Goal: Find specific page/section: Find specific page/section

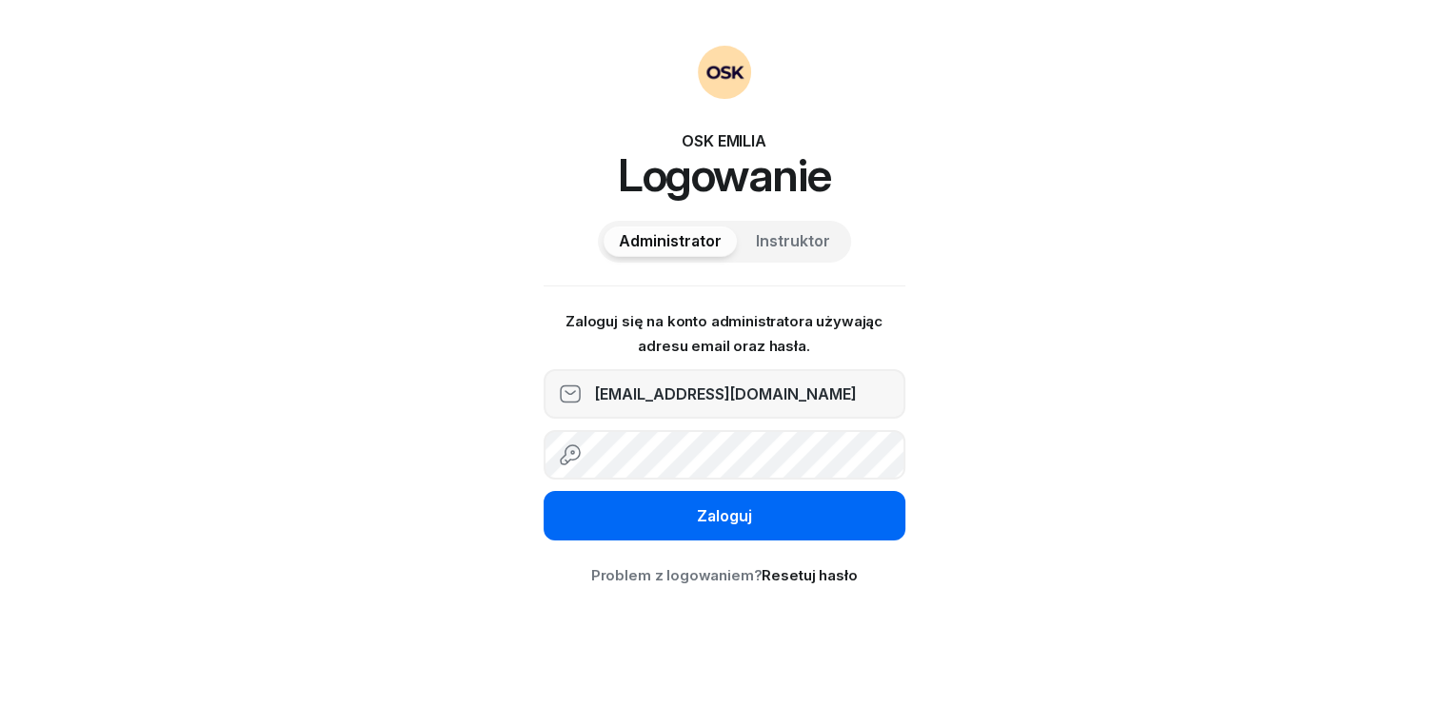
click at [700, 516] on div "Zaloguj" at bounding box center [724, 517] width 55 height 25
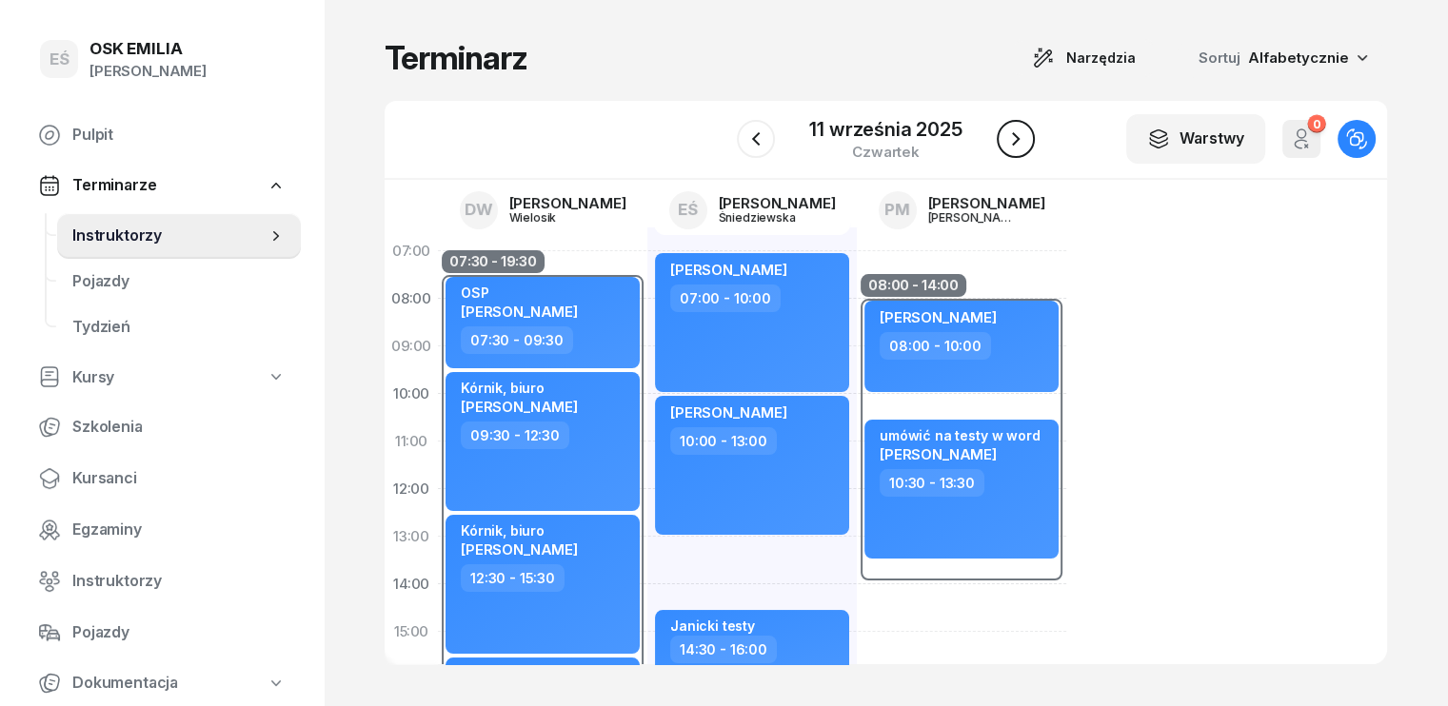
click at [1023, 136] on icon "button" at bounding box center [1015, 139] width 23 height 23
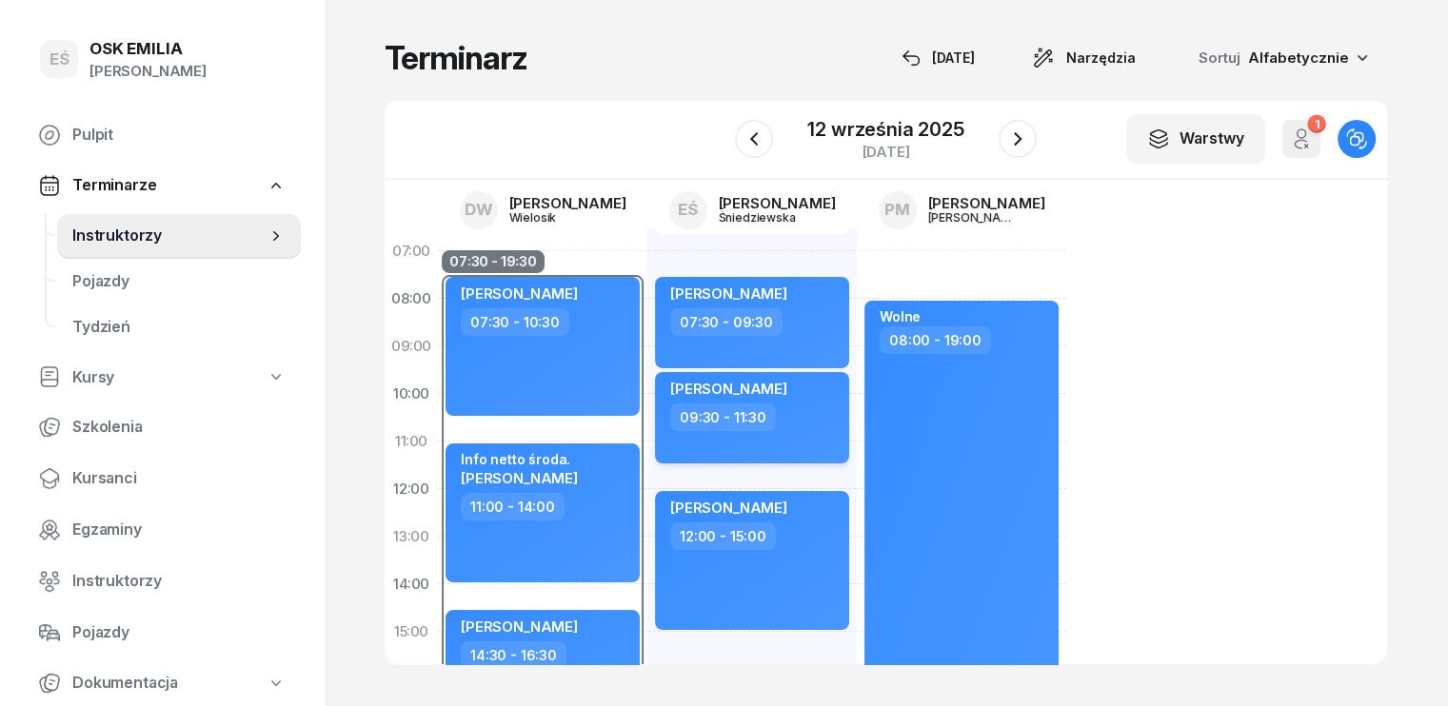
click at [782, 406] on div "09:30 - 11:30" at bounding box center [754, 418] width 168 height 28
select select "09"
select select "30"
select select "11"
select select "30"
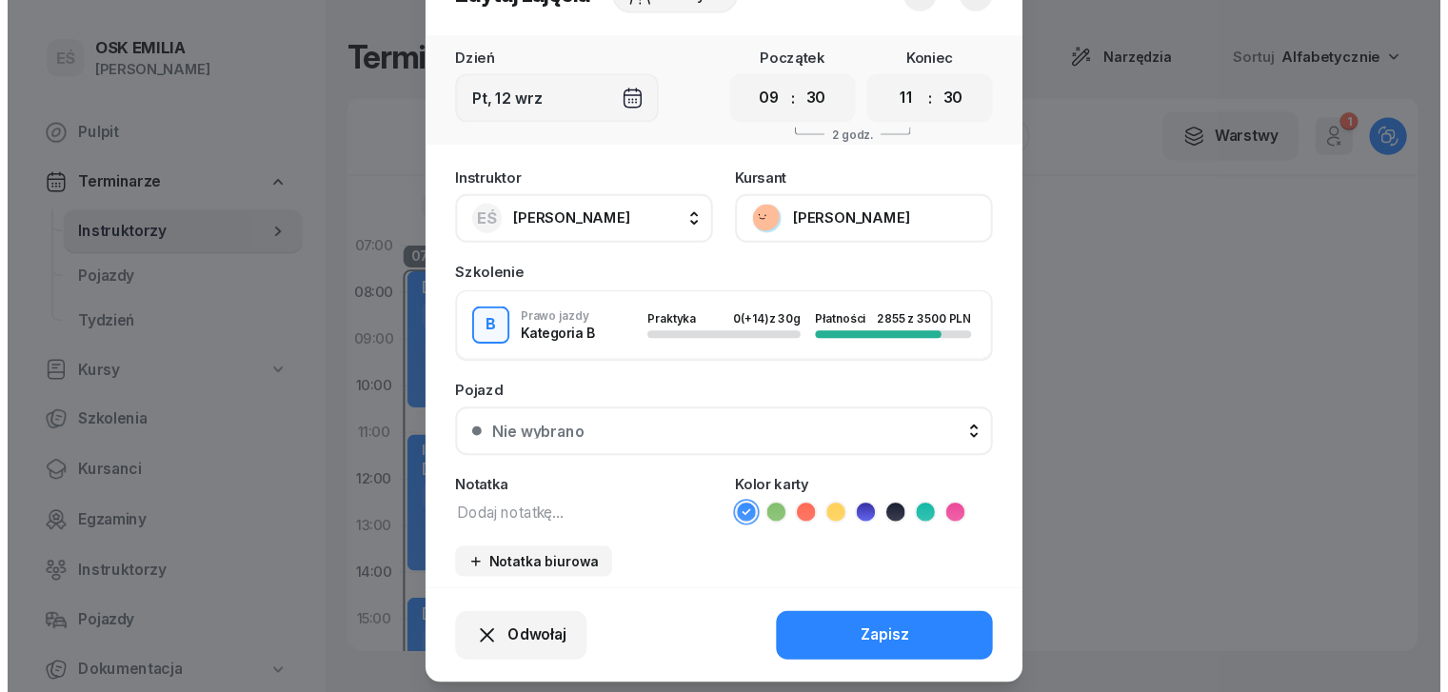
scroll to position [118, 0]
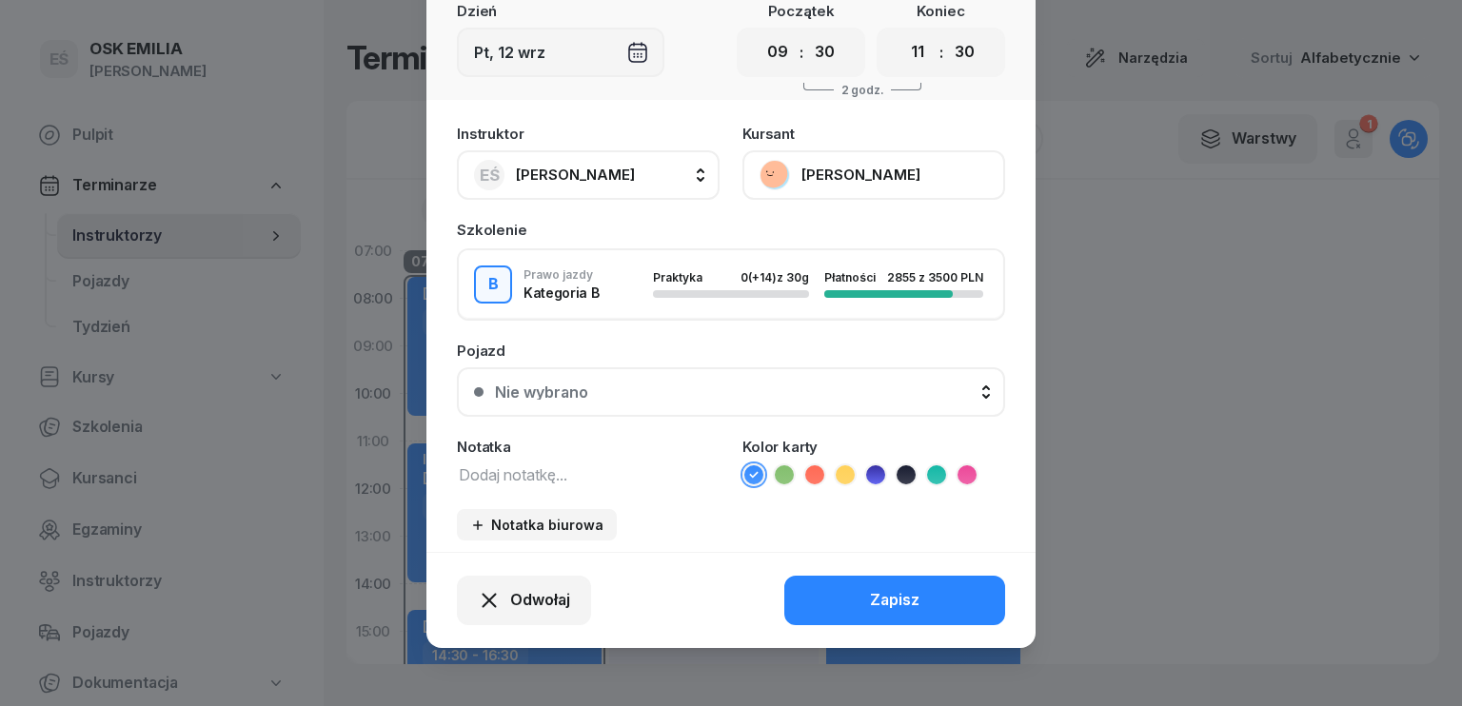
click at [845, 172] on button "[PERSON_NAME]" at bounding box center [874, 175] width 263 height 50
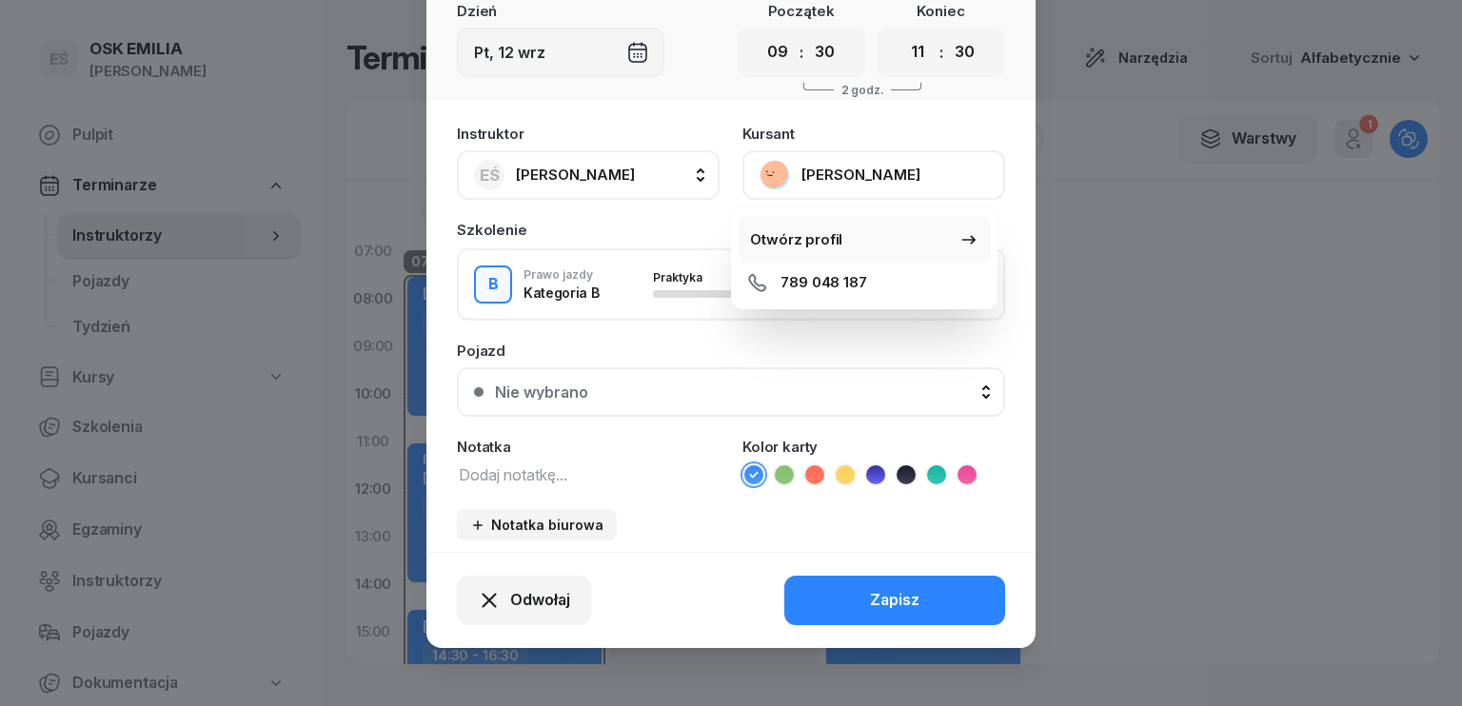
click at [801, 240] on div "Otwórz profil" at bounding box center [796, 240] width 92 height 25
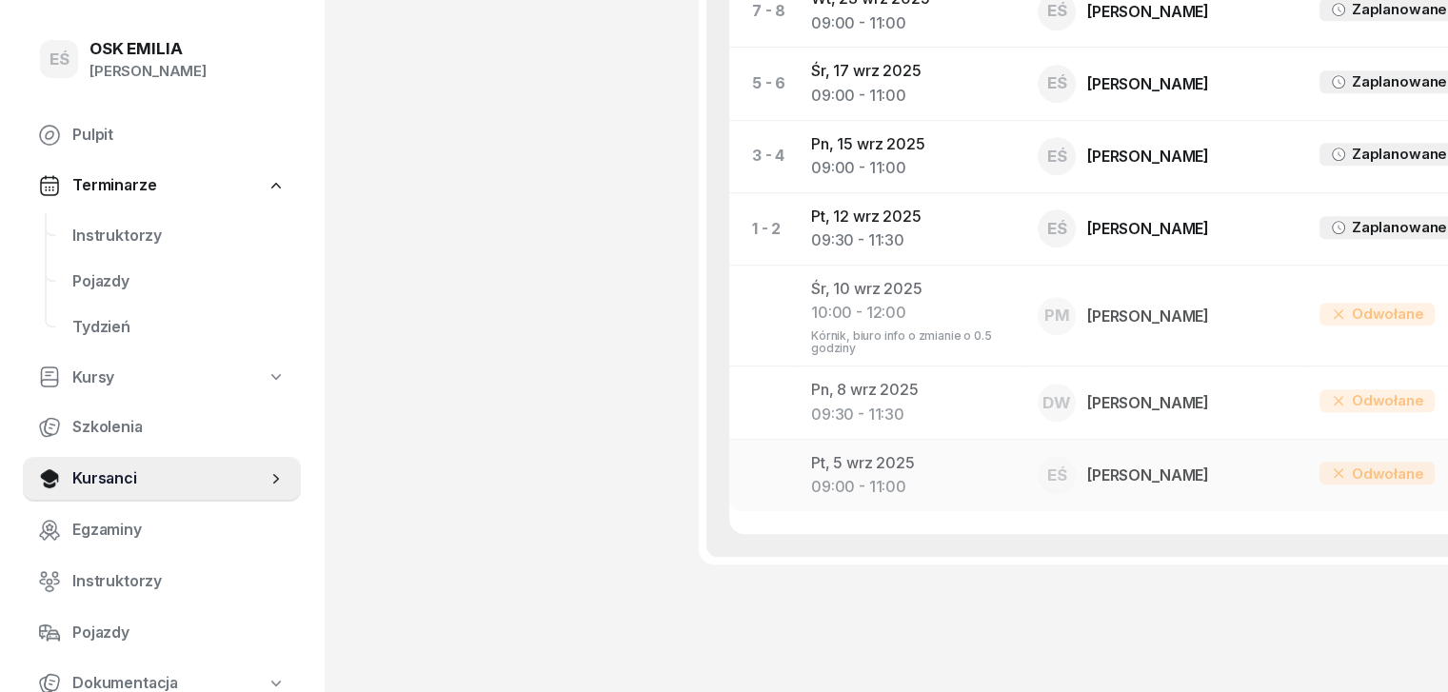
scroll to position [1270, 0]
